Goal: Transaction & Acquisition: Register for event/course

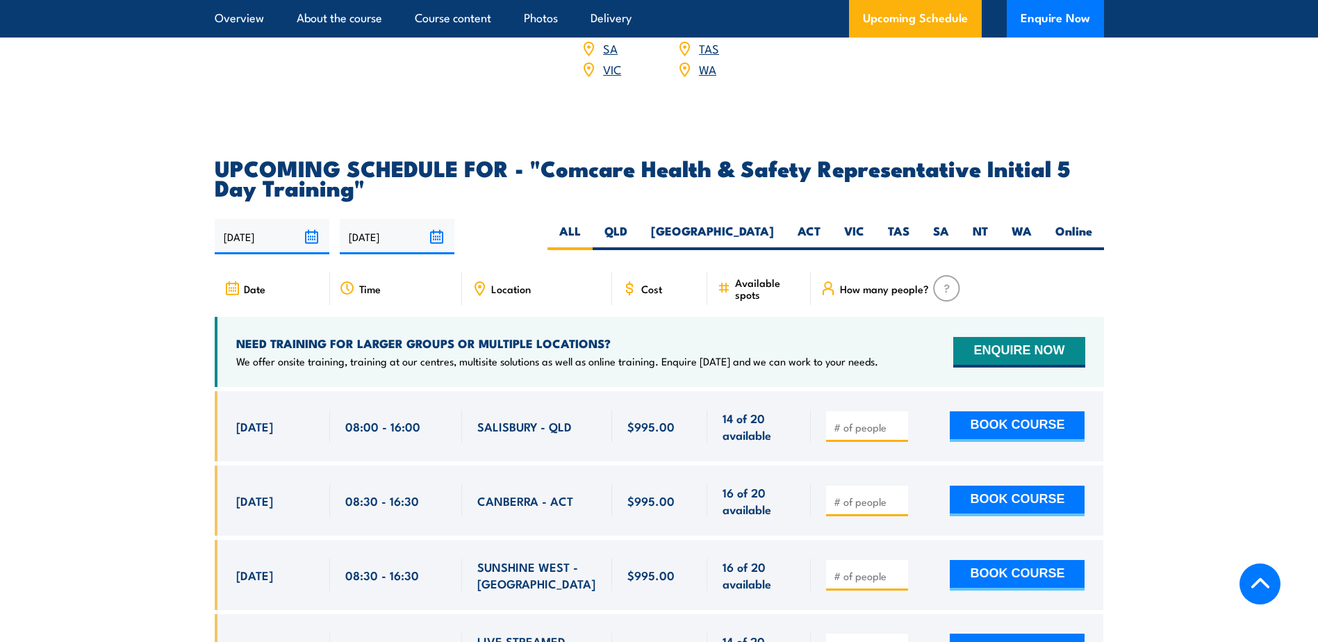
scroll to position [2236, 0]
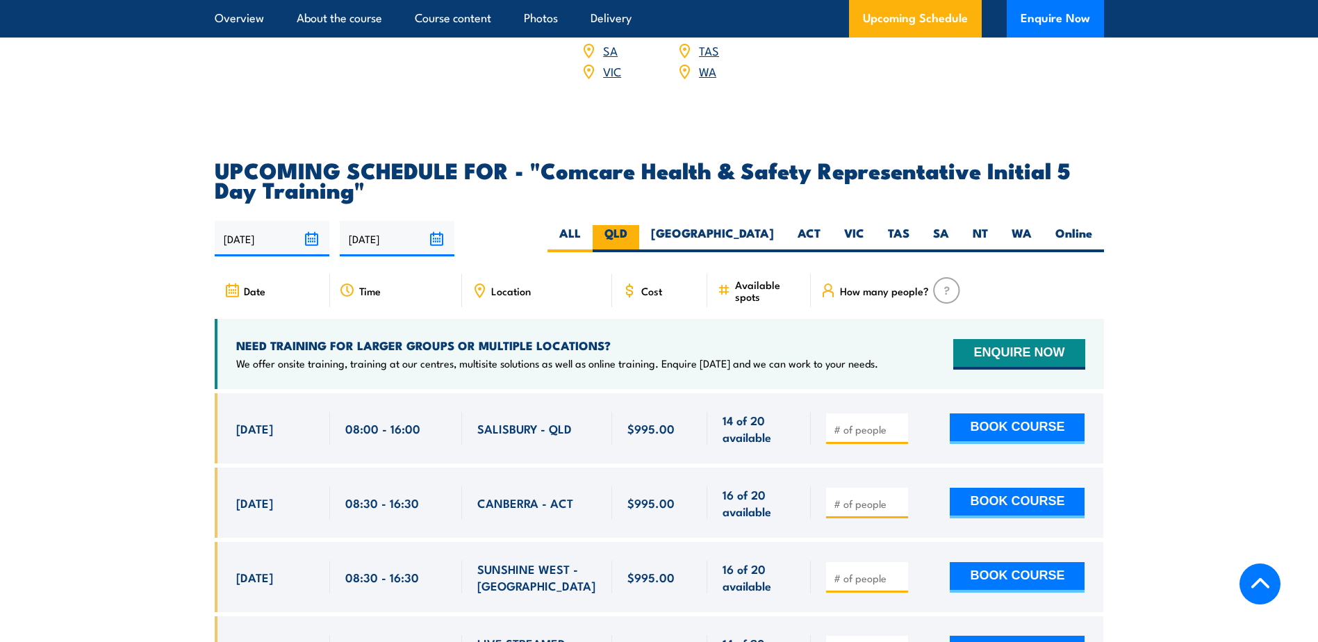
click at [639, 225] on label "QLD" at bounding box center [616, 238] width 47 height 27
drag, startPoint x: 711, startPoint y: 214, endPoint x: 702, endPoint y: 217, distance: 9.5
click at [639, 225] on label "QLD" at bounding box center [616, 238] width 47 height 27
click at [637, 225] on input "QLD" at bounding box center [632, 229] width 9 height 9
radio input "true"
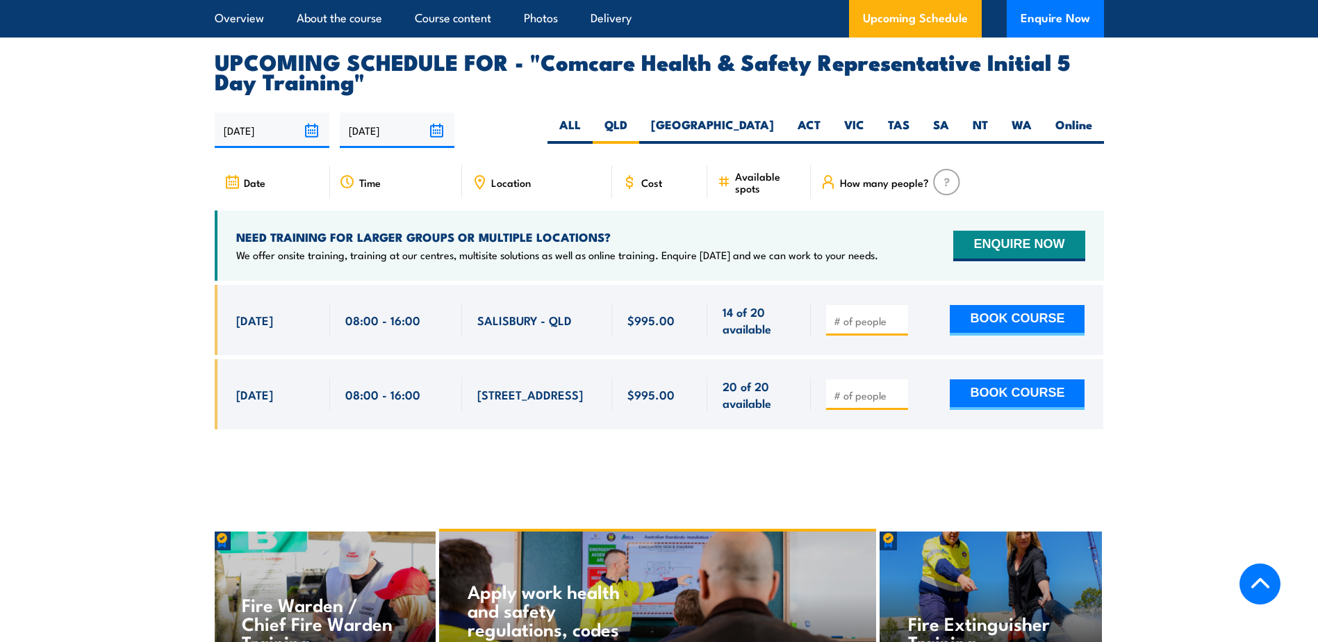
scroll to position [2375, 0]
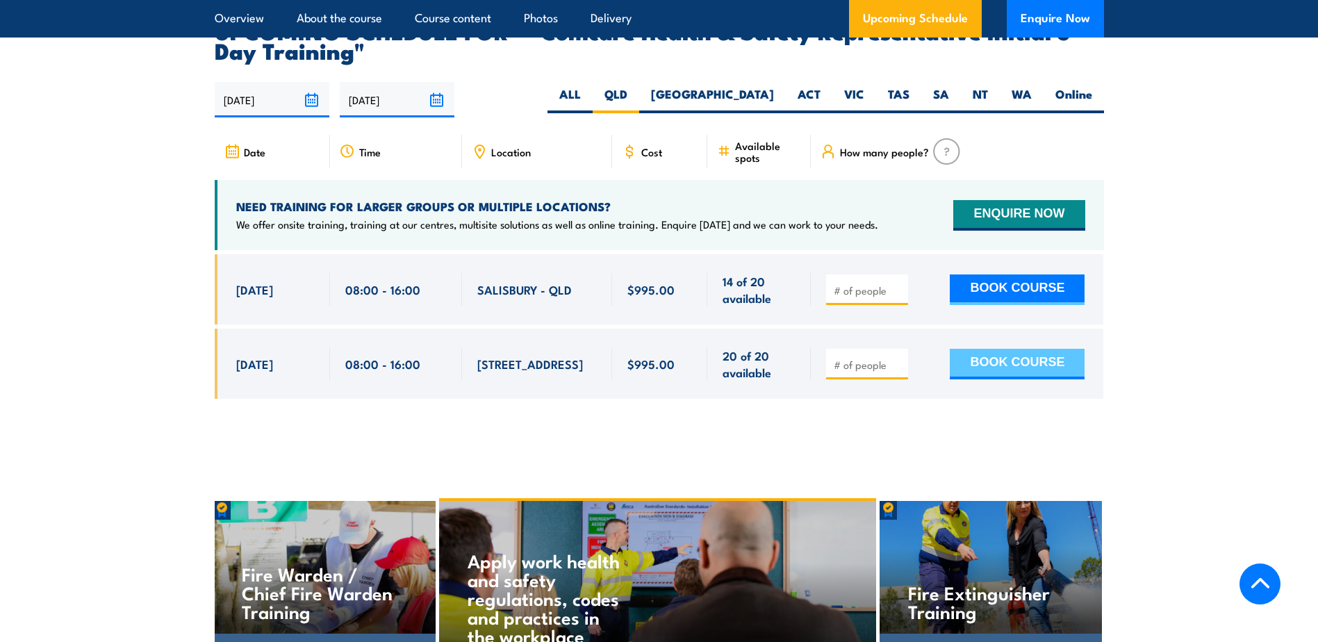
click at [1020, 349] on button "BOOK COURSE" at bounding box center [1017, 364] width 135 height 31
drag, startPoint x: 842, startPoint y: 348, endPoint x: 835, endPoint y: 345, distance: 8.1
click at [835, 358] on input "number" at bounding box center [869, 365] width 70 height 14
type input "1"
click at [994, 352] on button "BOOK COURSE" at bounding box center [1017, 364] width 135 height 31
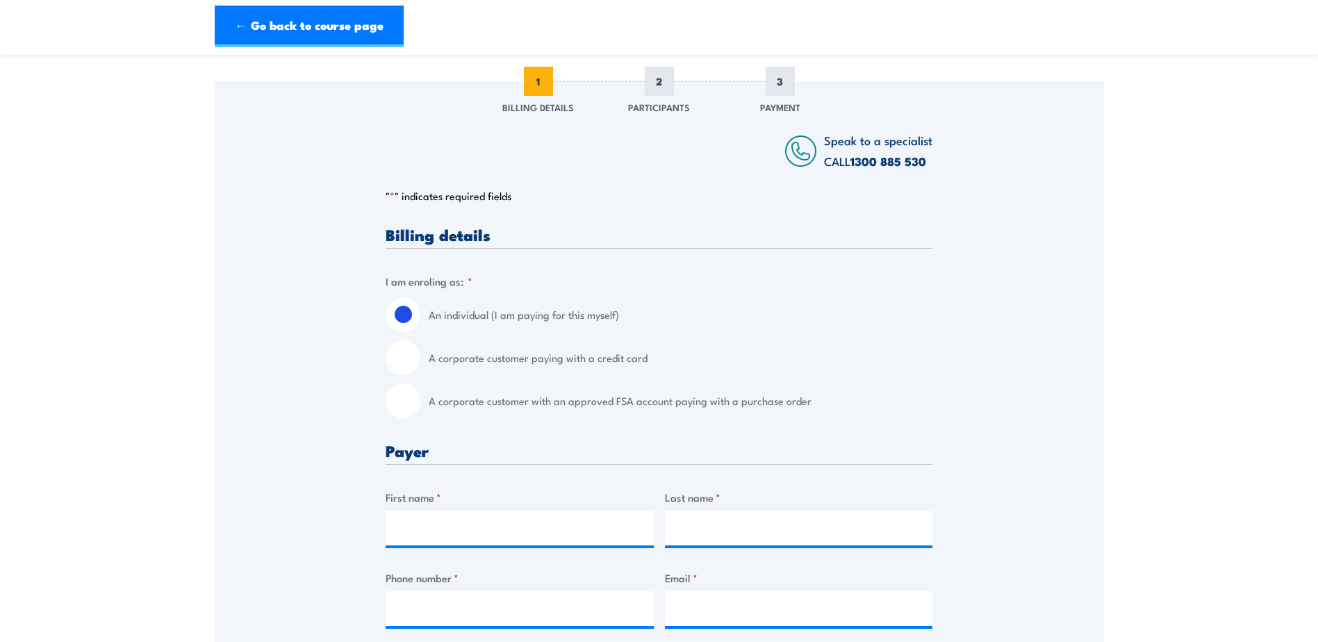
scroll to position [209, 0]
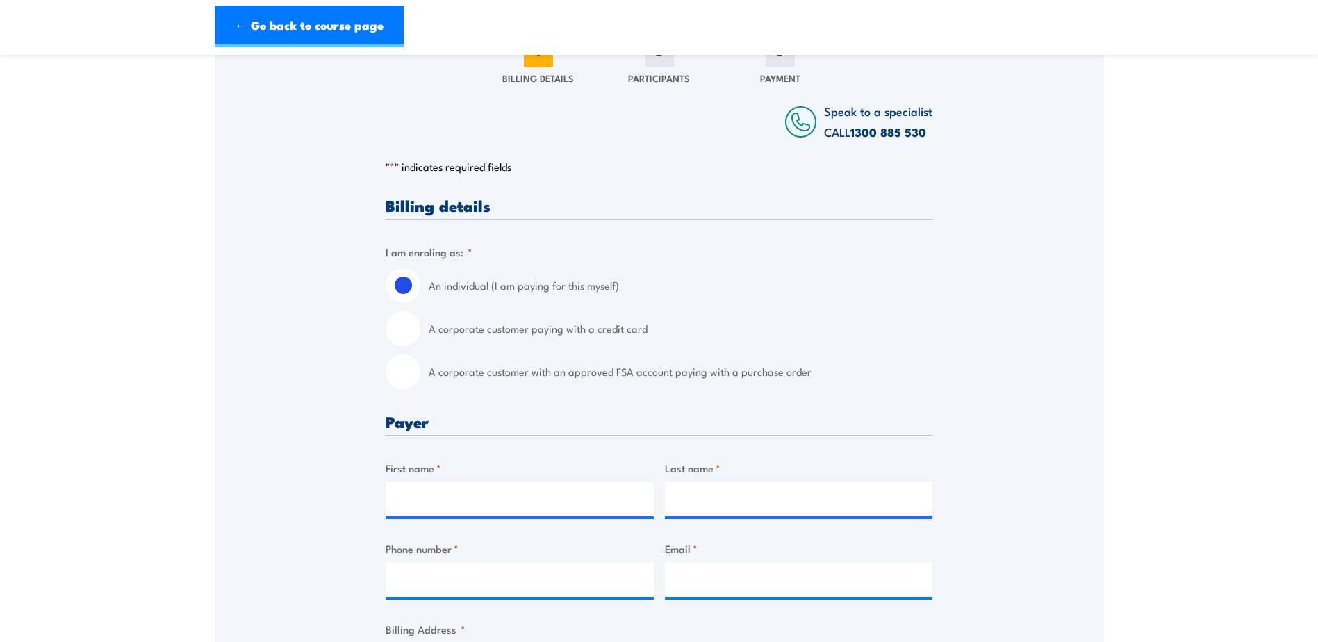
click at [402, 346] on input "A corporate customer paying with a credit card" at bounding box center [403, 328] width 35 height 35
radio input "true"
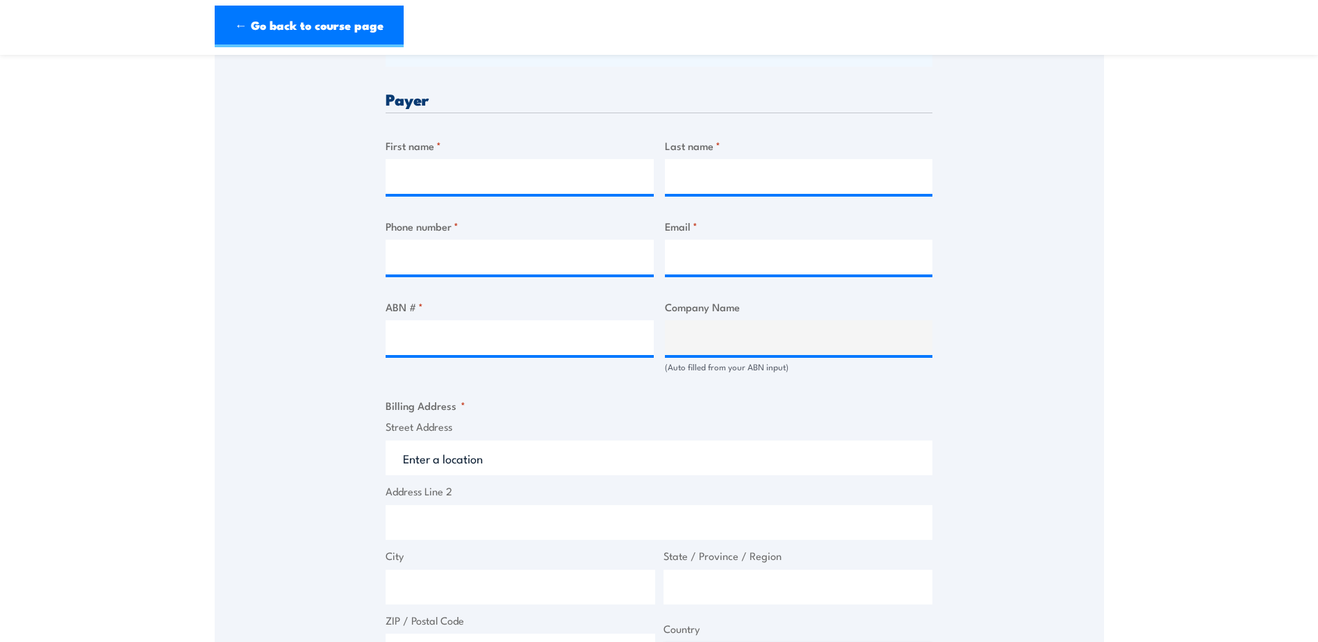
scroll to position [695, 0]
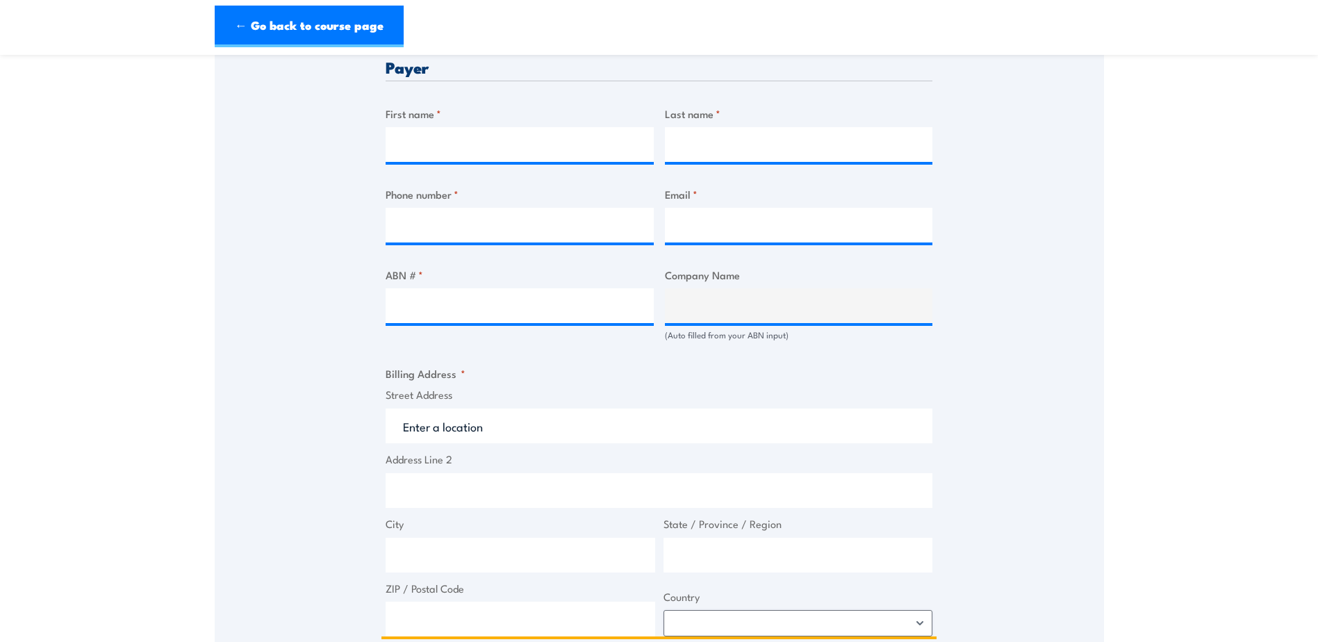
click at [452, 443] on input "Street Address" at bounding box center [659, 426] width 547 height 35
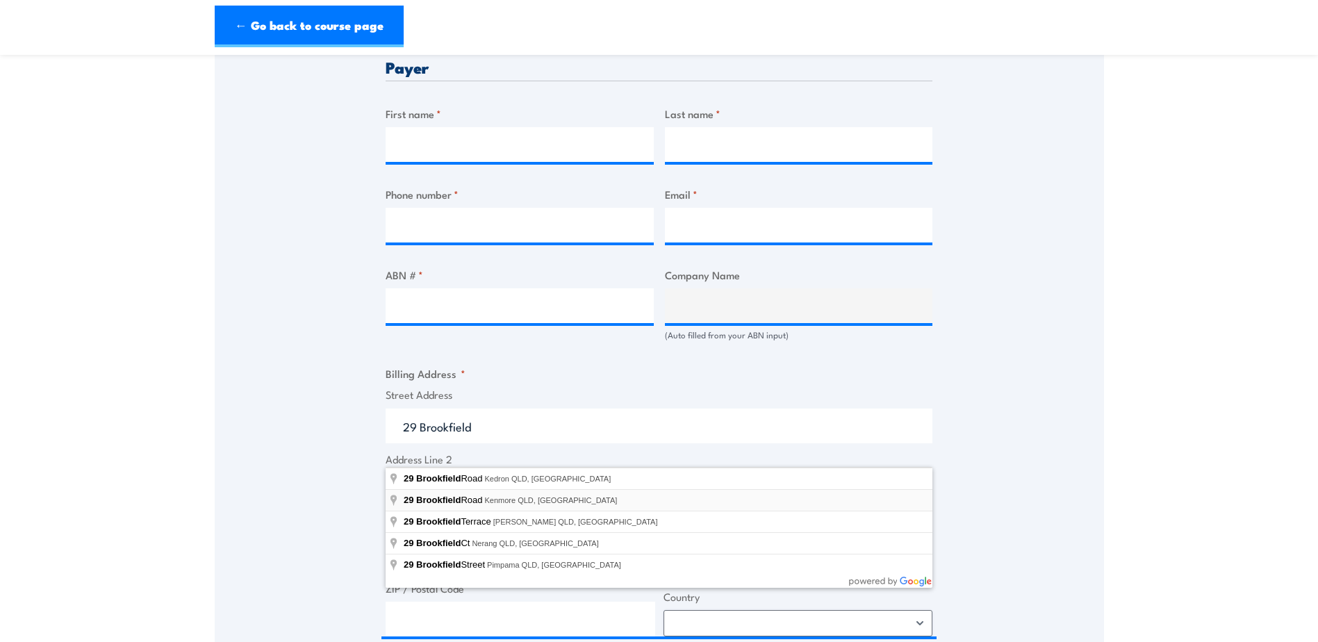
type input "[STREET_ADDRESS]"
type input "Kenmore"
type input "[GEOGRAPHIC_DATA]"
type input "4069"
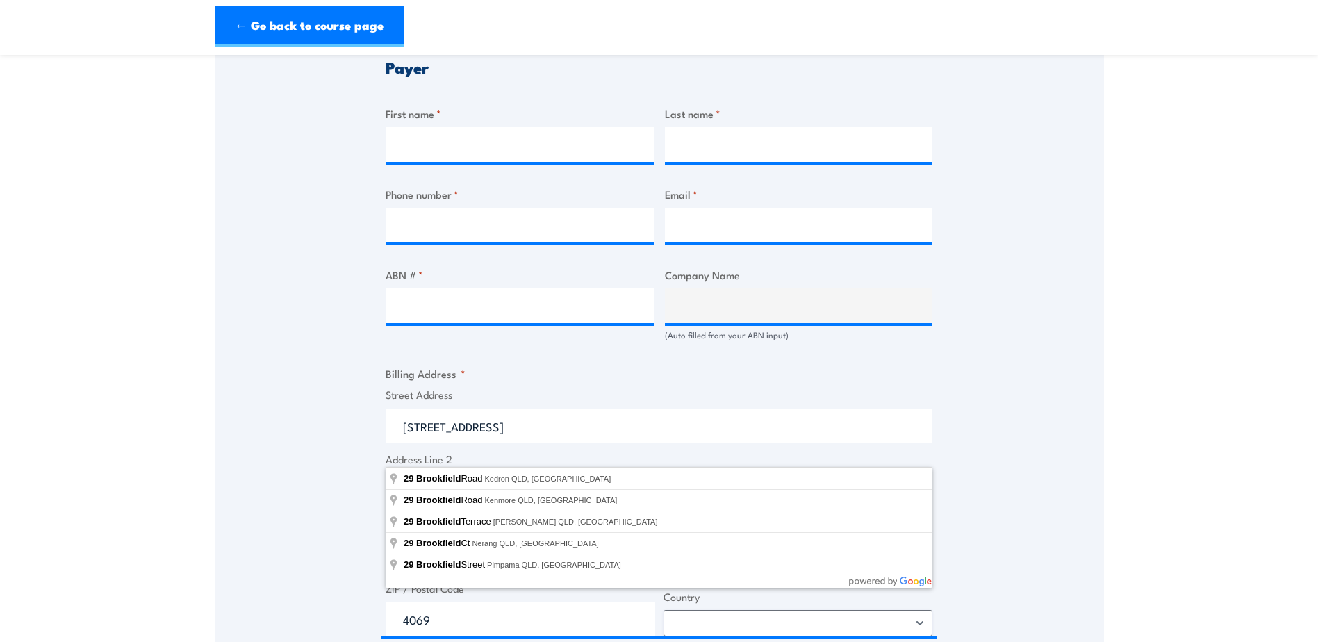
select select "[GEOGRAPHIC_DATA]"
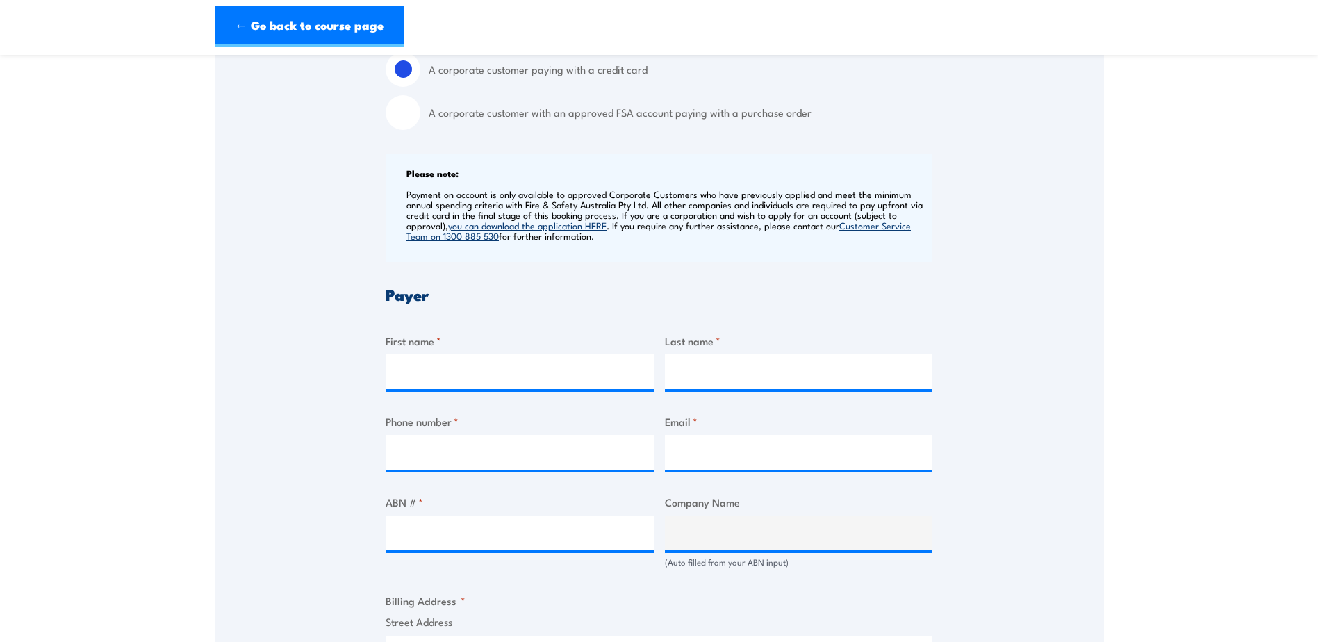
scroll to position [487, 0]
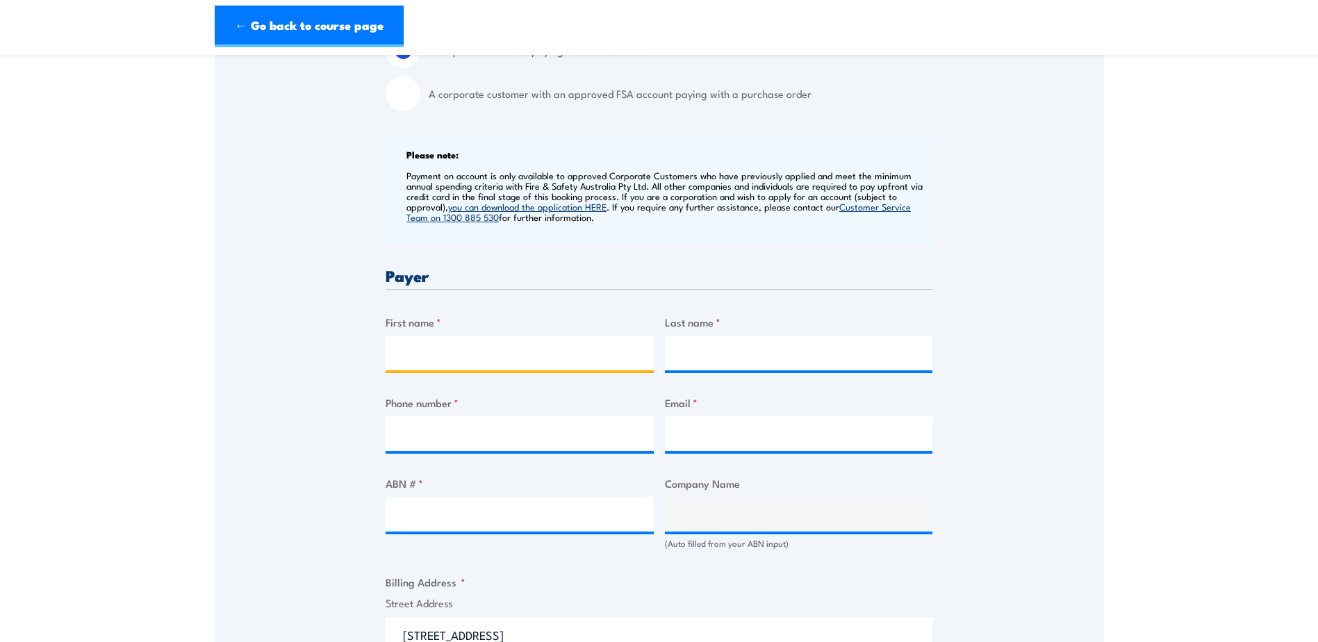
click at [452, 370] on input "First name *" at bounding box center [520, 353] width 268 height 35
type input "[PERSON_NAME]"
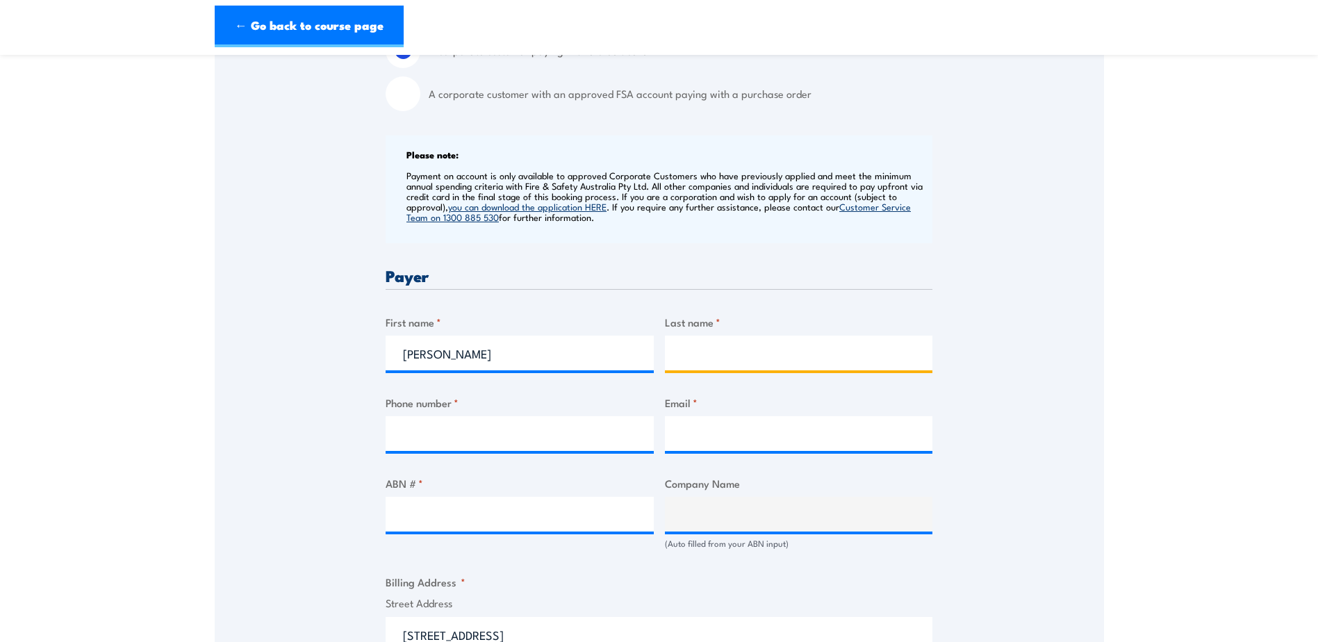
click at [709, 370] on input "Last name *" at bounding box center [799, 353] width 268 height 35
type input "[PERSON_NAME]"
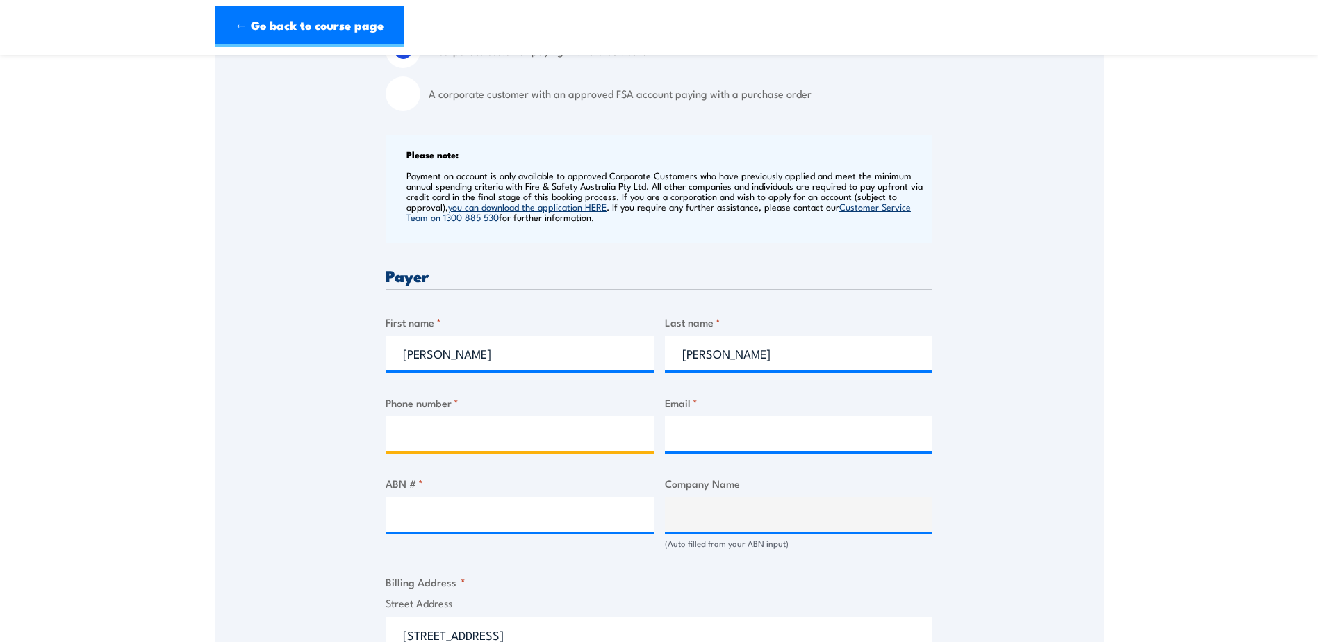
click at [623, 451] on input "Phone number *" at bounding box center [520, 433] width 268 height 35
type input "0730114044"
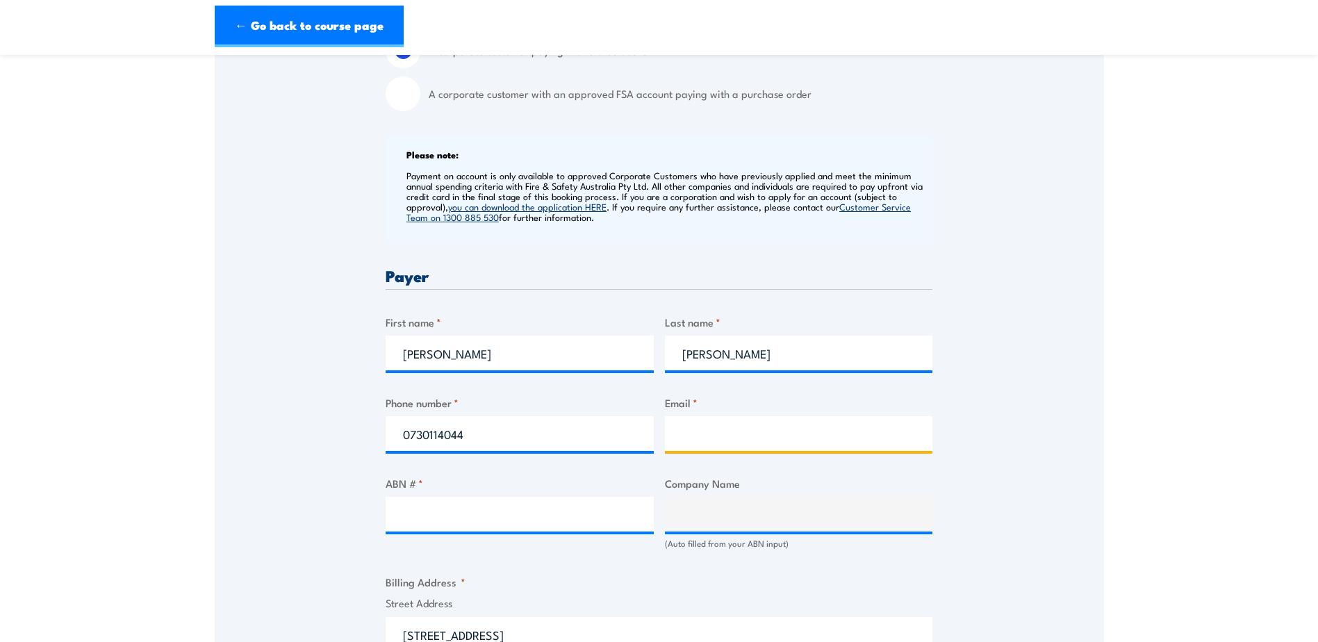
click at [737, 451] on input "Email *" at bounding box center [799, 433] width 268 height 35
type input "[PERSON_NAME][EMAIL_ADDRESS][PERSON_NAME][DOMAIN_NAME]"
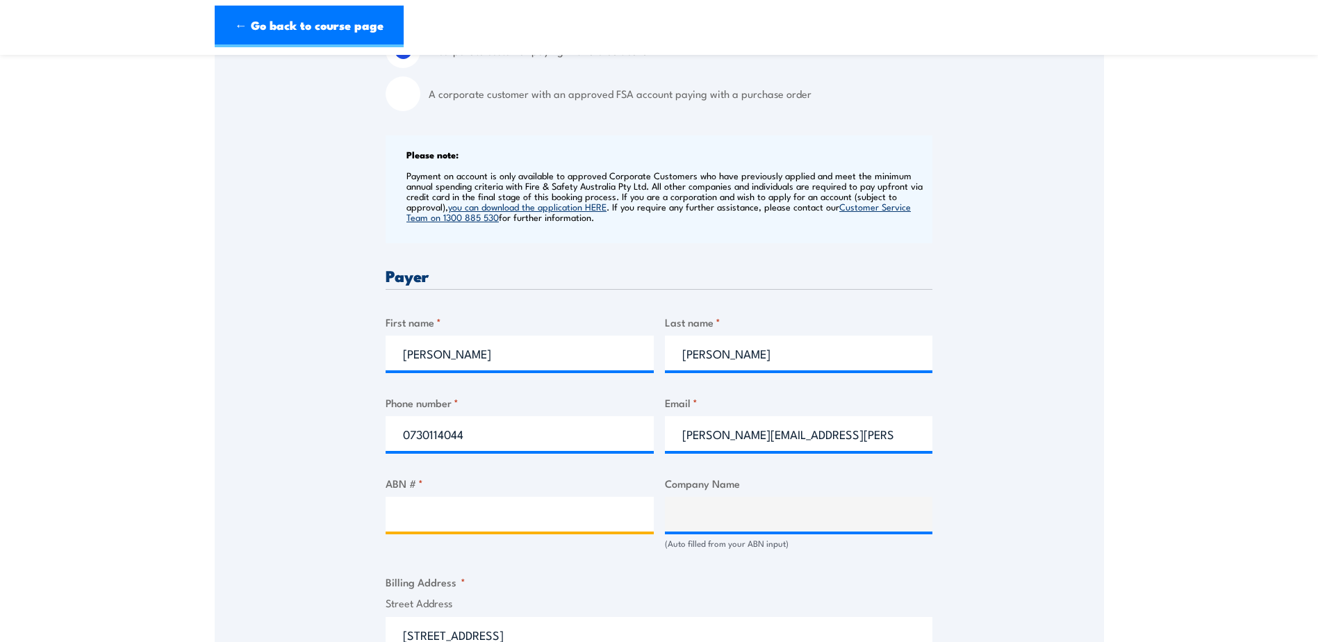
click at [538, 532] on input "ABN # *" at bounding box center [520, 514] width 268 height 35
type input "28864970579"
type input "AUSTRALIAN POSTAL CORPORATION"
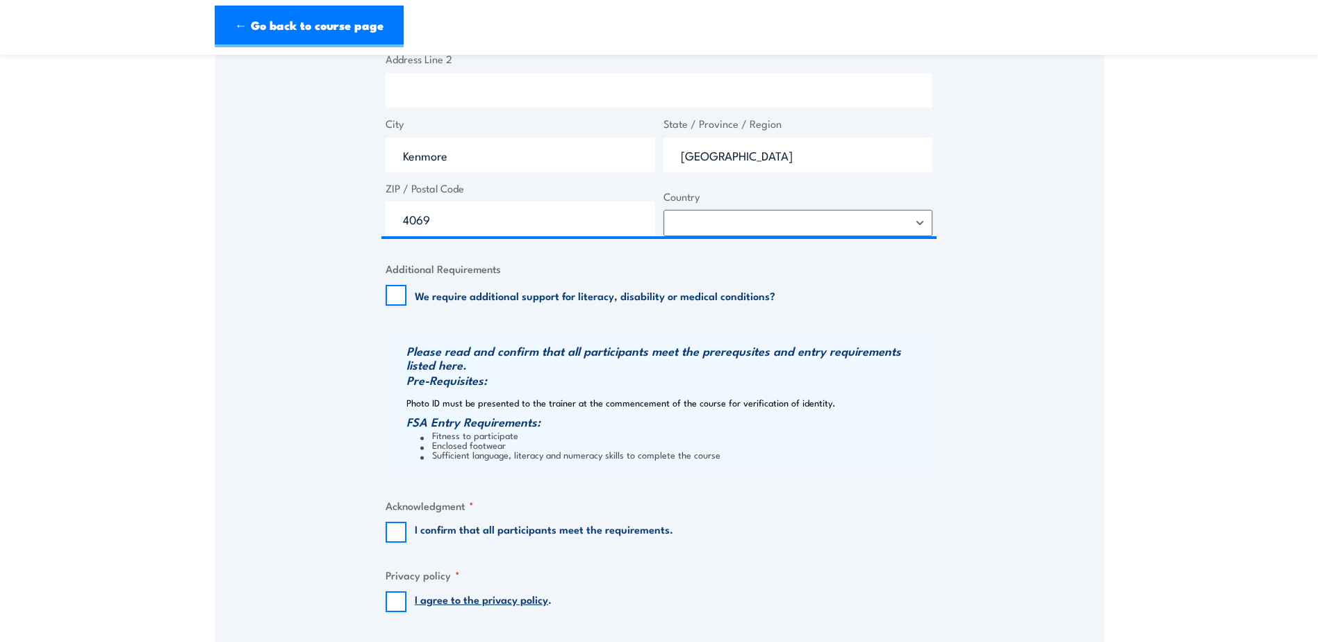
scroll to position [1112, 0]
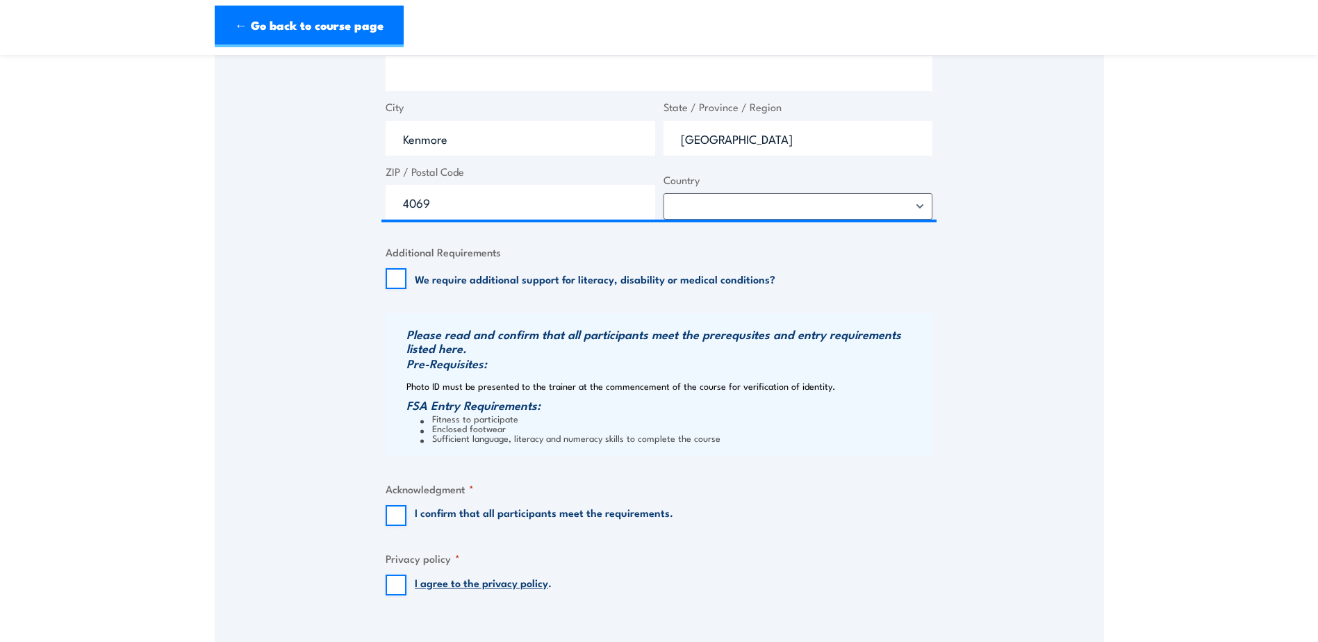
type input "28864970579"
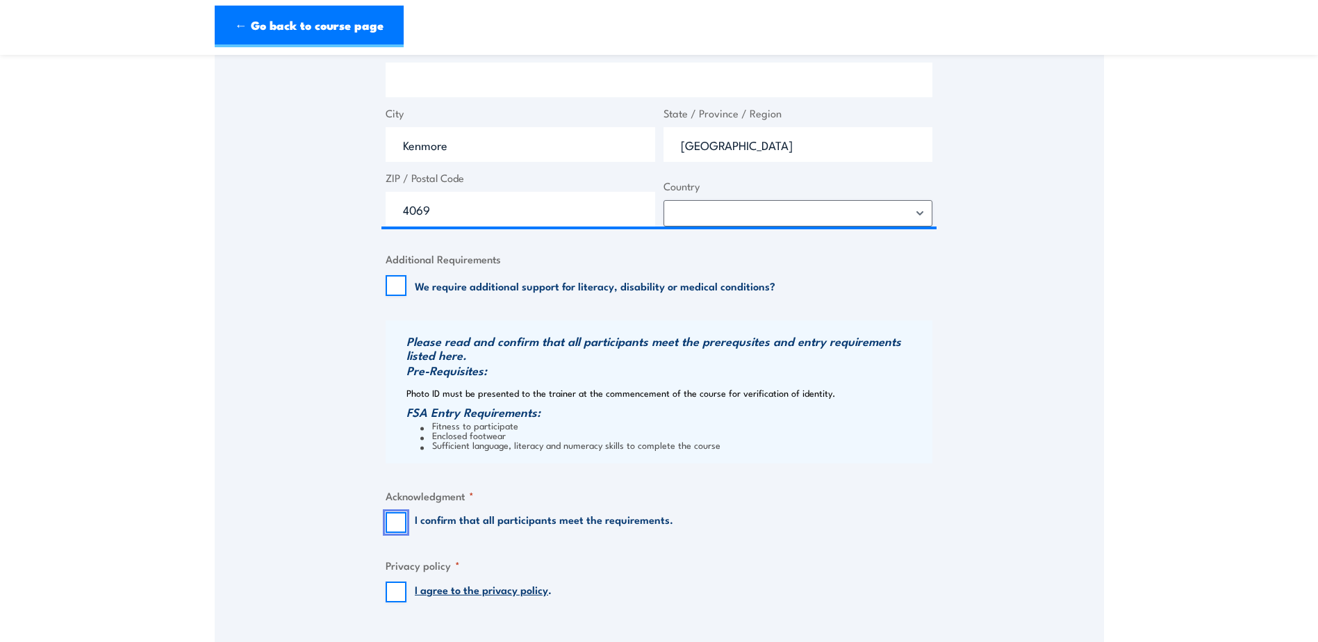
scroll to position [1119, 0]
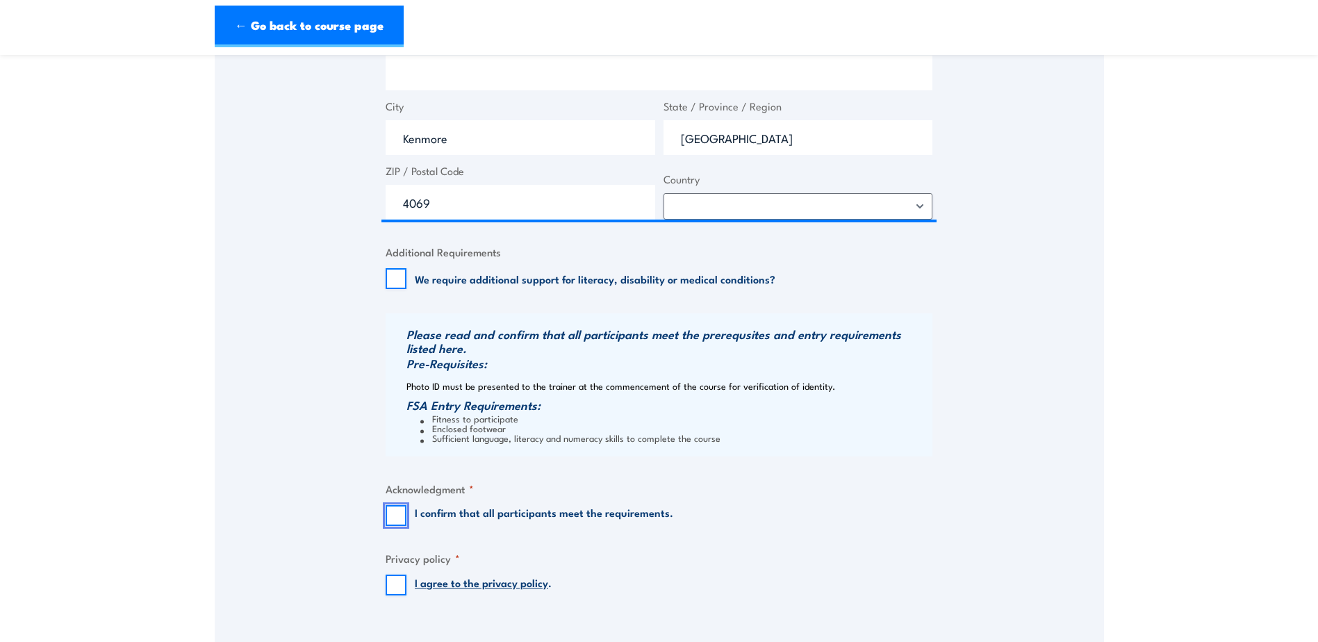
click at [400, 526] on input "I confirm that all participants meet the requirements." at bounding box center [396, 515] width 21 height 21
checkbox input "true"
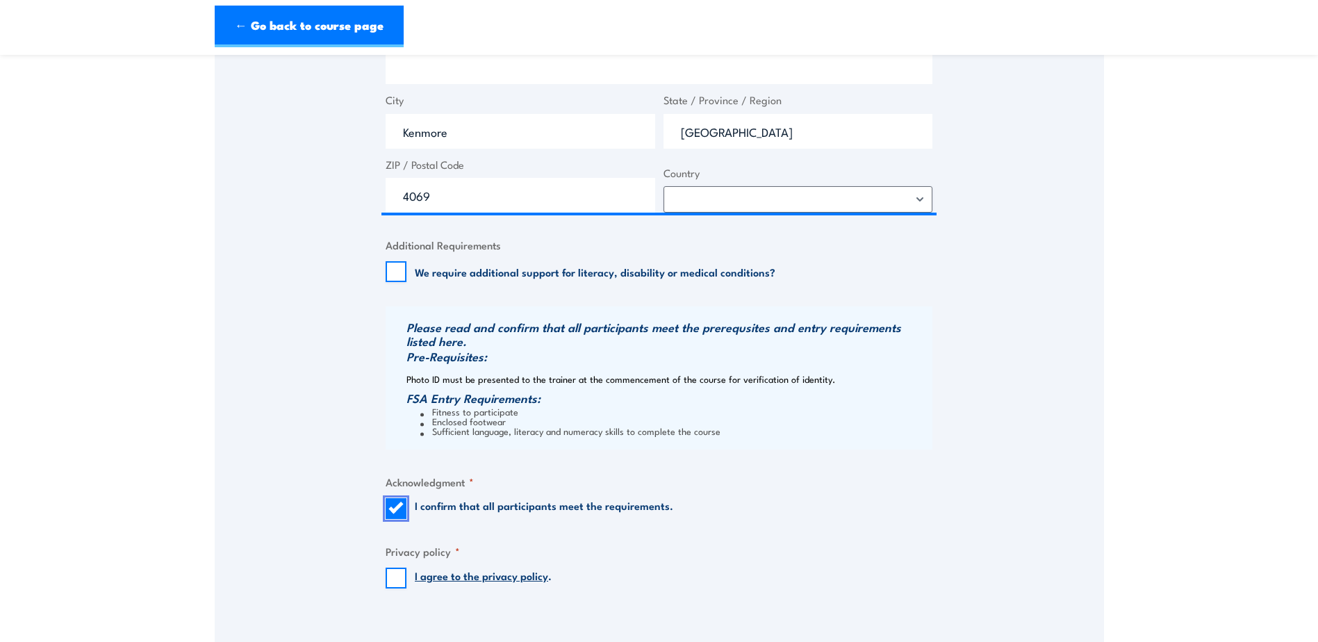
scroll to position [1112, 0]
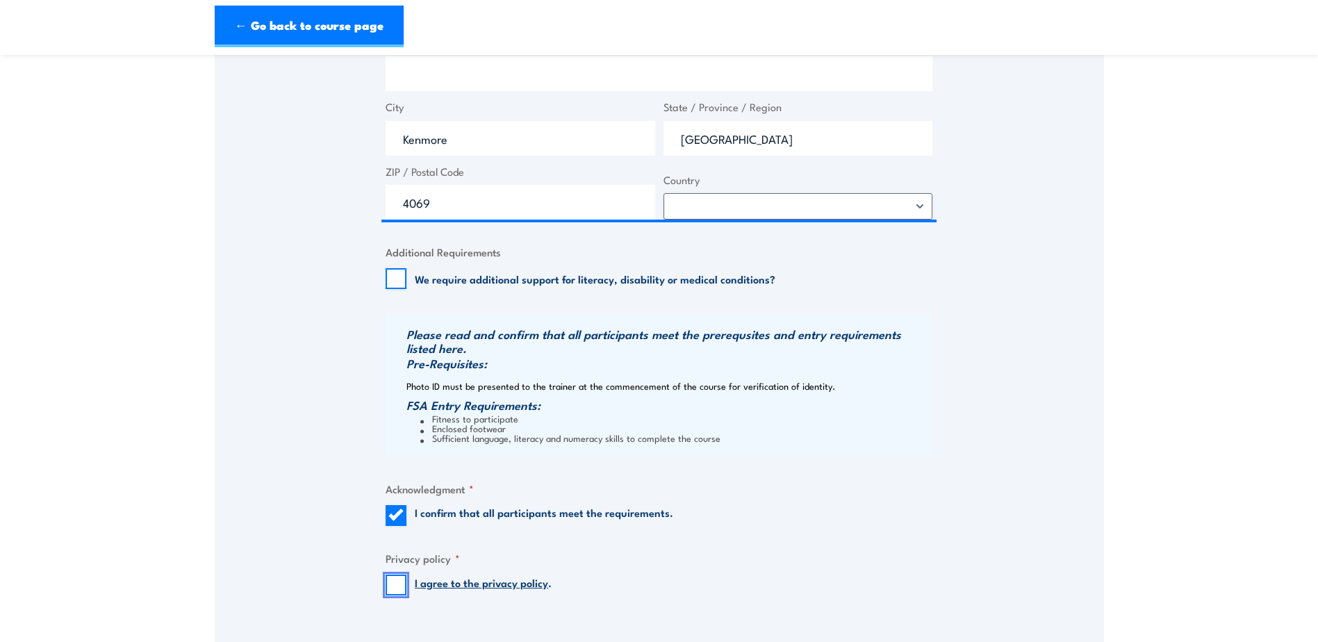
click at [400, 596] on input "I agree to the privacy policy ." at bounding box center [396, 585] width 21 height 21
checkbox input "true"
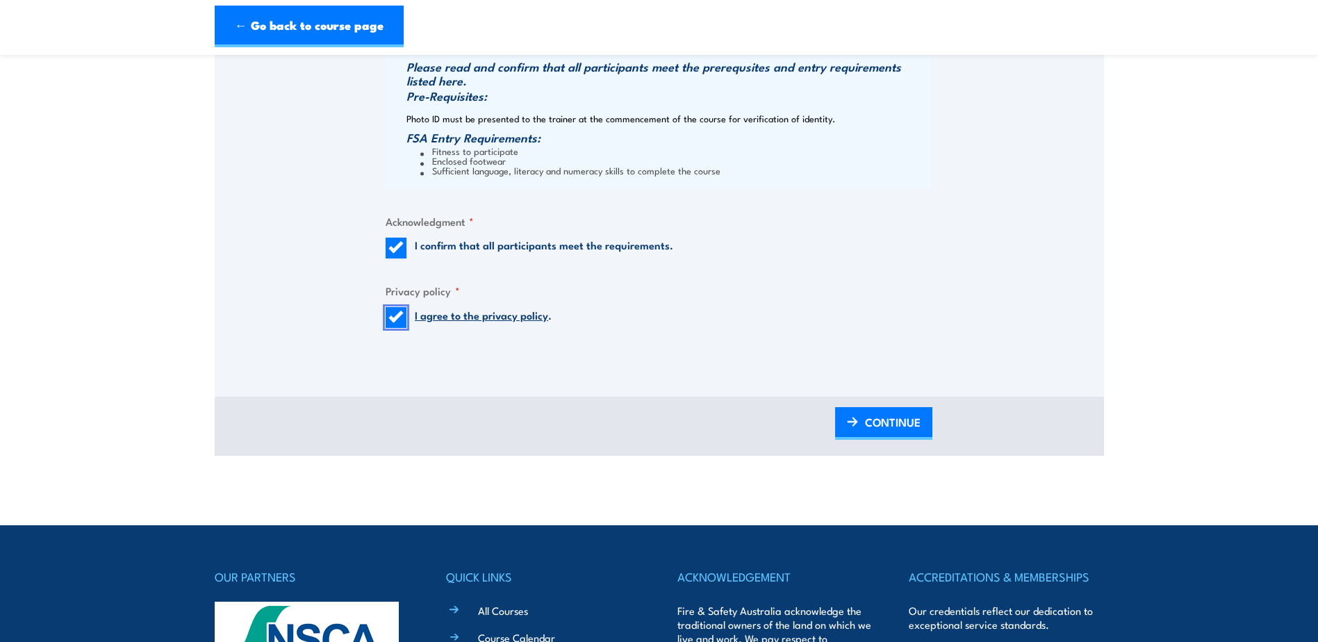
scroll to position [1390, 0]
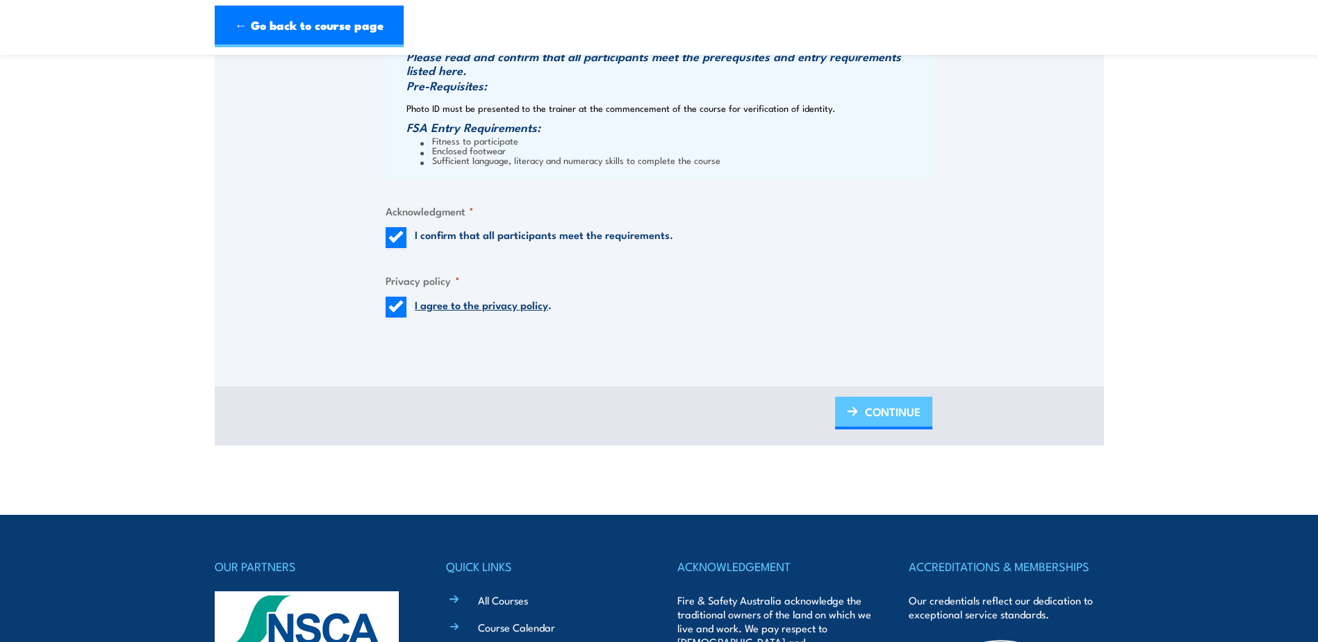
click at [857, 416] on img at bounding box center [852, 412] width 11 height 10
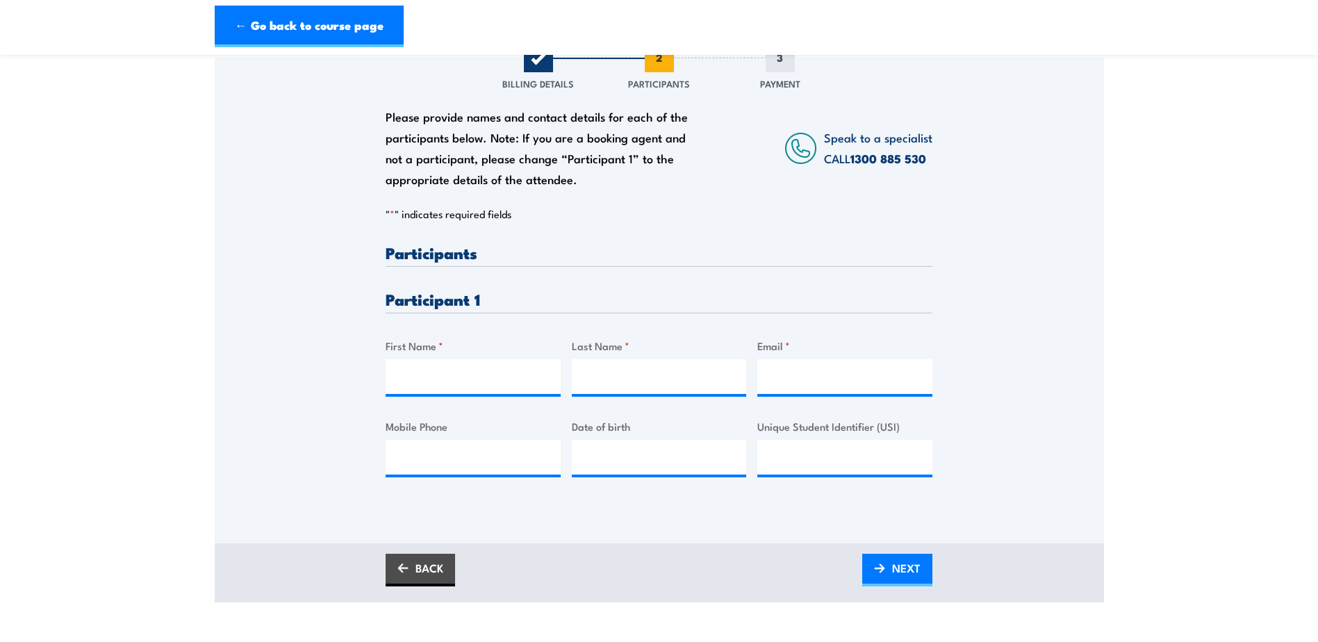
scroll to position [209, 0]
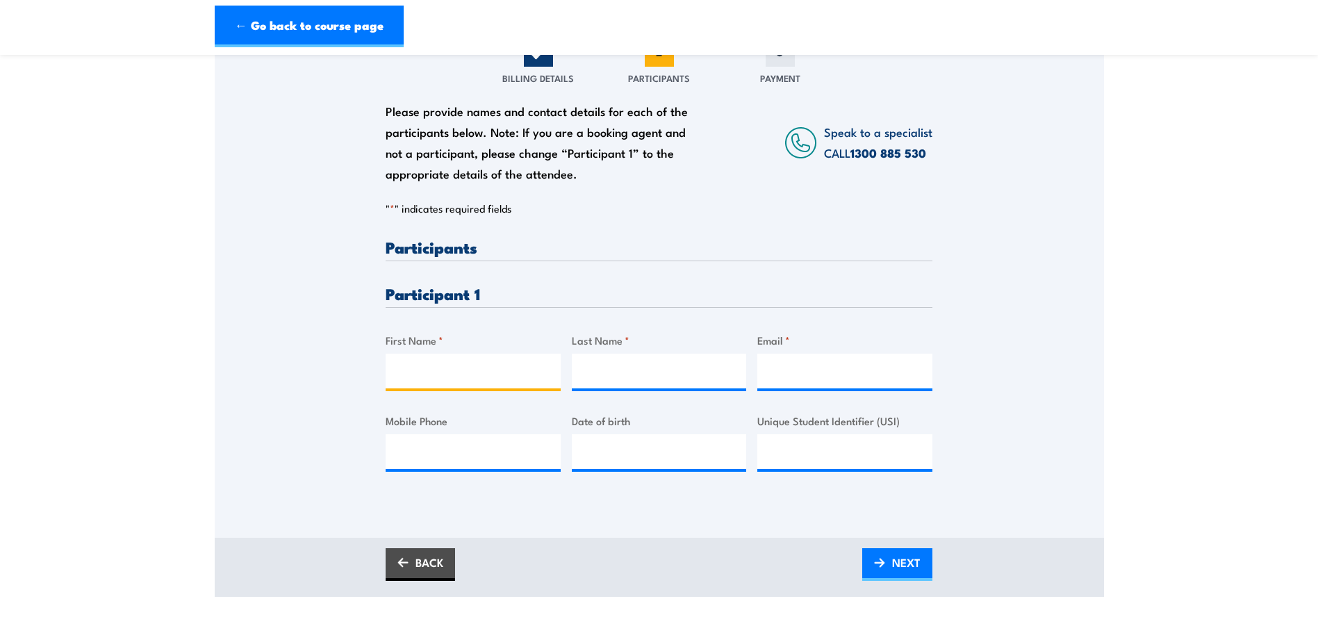
click at [442, 389] on input "First Name *" at bounding box center [473, 371] width 175 height 35
type input "[PERSON_NAME]"
type input "[PERSON_NAME][EMAIL_ADDRESS][PERSON_NAME][DOMAIN_NAME]"
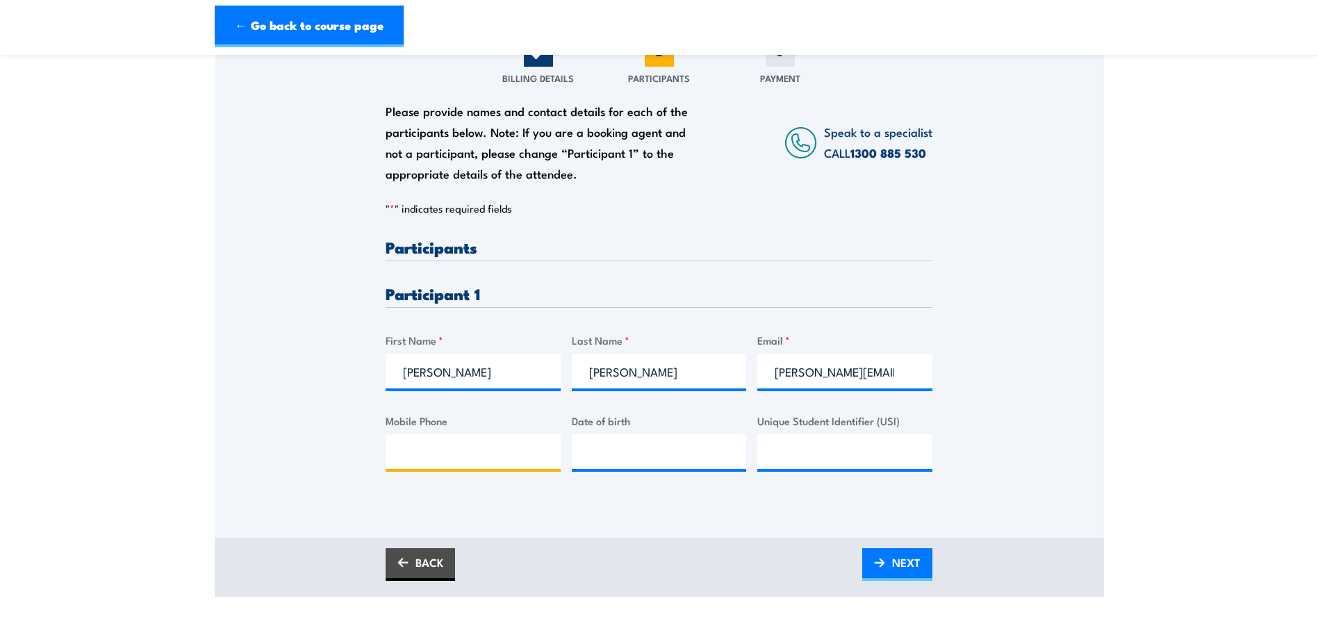
type input "0405618611"
click at [590, 469] on input "__/__/____" at bounding box center [659, 451] width 175 height 35
type input "[DATE]"
click at [788, 469] on input "Unique Student Identifier (USI)" at bounding box center [845, 451] width 175 height 35
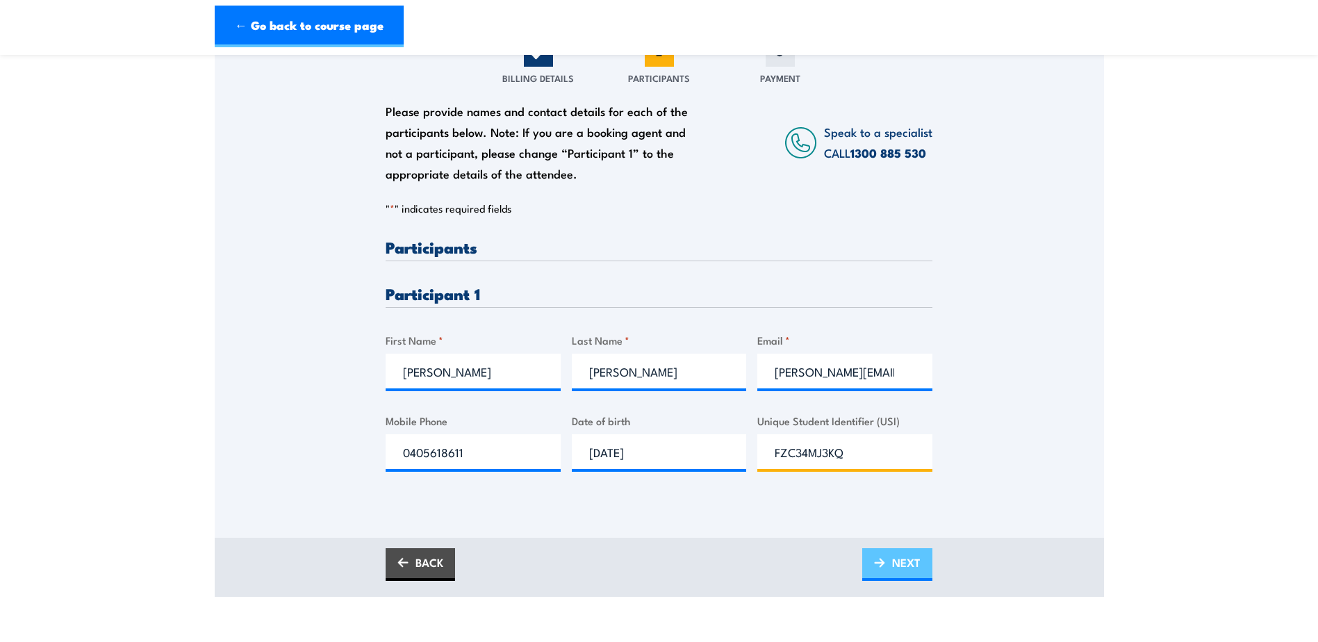
type input "FZC34MJ3KQ"
click at [892, 581] on span "NEXT" at bounding box center [906, 562] width 28 height 37
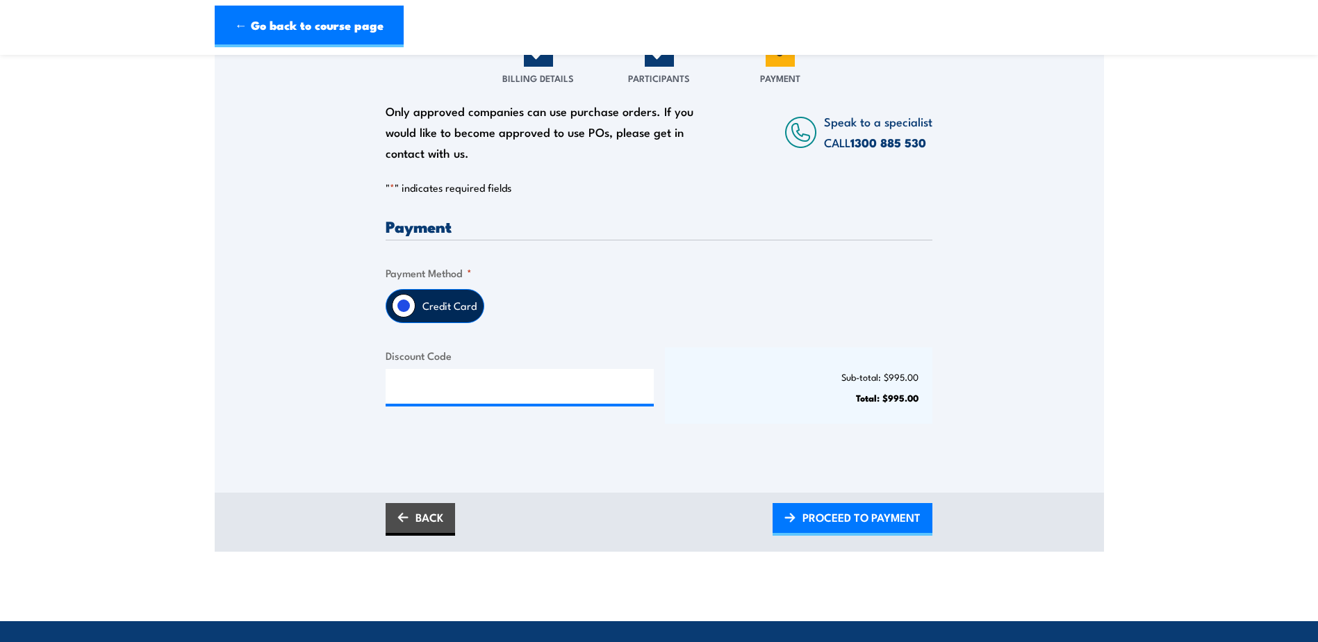
click at [417, 322] on label "Credit Card" at bounding box center [450, 306] width 68 height 33
click at [416, 318] on input "Credit Card" at bounding box center [404, 306] width 24 height 24
click at [826, 536] on span "PROCEED TO PAYMENT" at bounding box center [862, 517] width 118 height 37
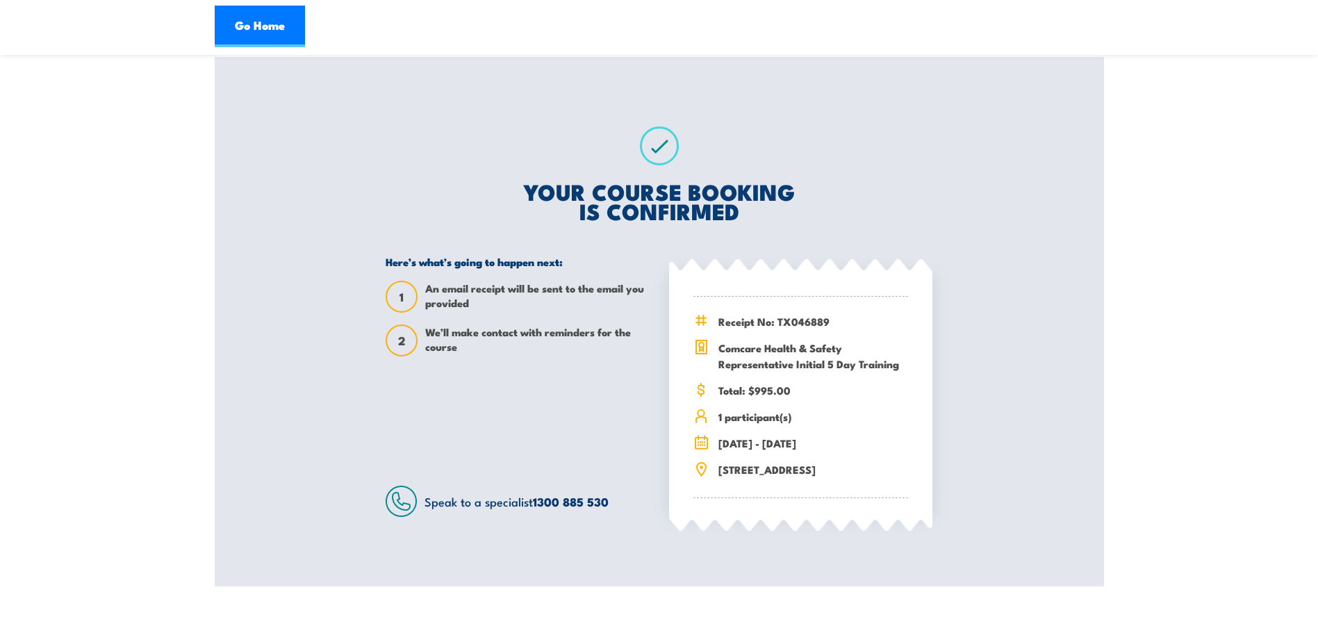
scroll to position [209, 0]
